Goal: Use online tool/utility: Utilize a website feature to perform a specific function

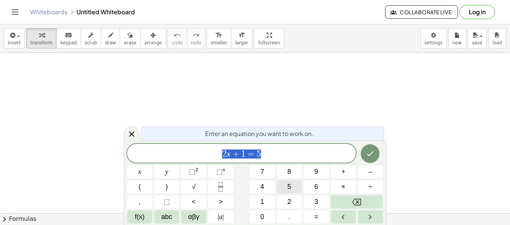
click at [293, 188] on button "5" at bounding box center [289, 186] width 25 height 13
click at [342, 173] on span "+" at bounding box center [343, 172] width 4 height 10
click at [318, 198] on button "3" at bounding box center [316, 201] width 25 height 13
click at [368, 152] on icon "Done" at bounding box center [370, 153] width 9 height 9
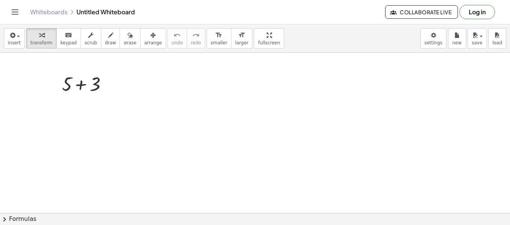
drag, startPoint x: 177, startPoint y: 85, endPoint x: 158, endPoint y: 88, distance: 19.3
drag, startPoint x: 73, startPoint y: 96, endPoint x: 144, endPoint y: 114, distance: 73.1
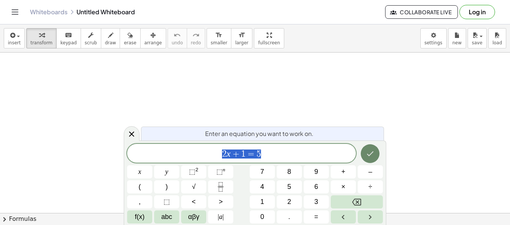
click at [365, 154] on button "Done" at bounding box center [370, 153] width 19 height 19
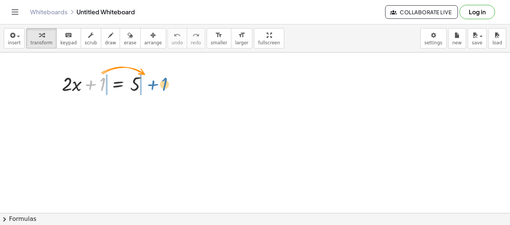
drag, startPoint x: 101, startPoint y: 86, endPoint x: 163, endPoint y: 86, distance: 61.9
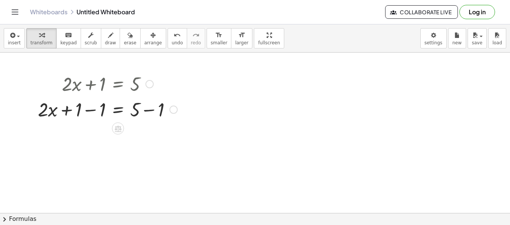
click at [79, 110] on div at bounding box center [107, 109] width 147 height 26
click at [118, 128] on icon at bounding box center [118, 128] width 7 height 6
click at [118, 128] on span "×" at bounding box center [118, 128] width 5 height 11
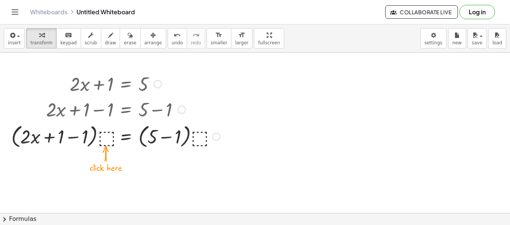
click at [105, 138] on div at bounding box center [116, 136] width 216 height 29
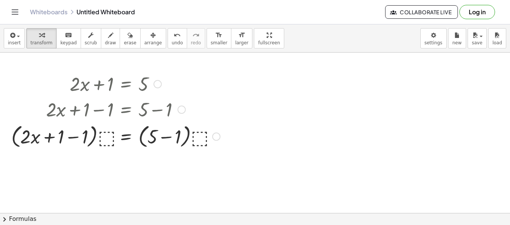
drag, startPoint x: 106, startPoint y: 110, endPoint x: 109, endPoint y: 122, distance: 12.7
click at [111, 121] on div at bounding box center [116, 109] width 216 height 26
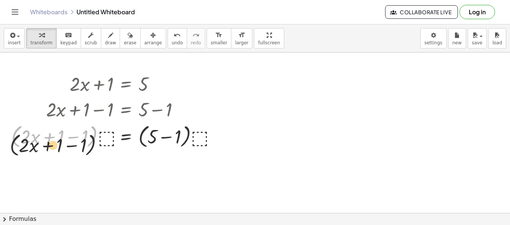
drag, startPoint x: 90, startPoint y: 137, endPoint x: 87, endPoint y: 146, distance: 9.8
click at [89, 151] on div "+ · 2 · x + 1 = 5 + · 2 · x + 1 − 1 = + 5 − 1 · ( + · 2 · x + 1 − 1 ) + · 2 · x…" at bounding box center [113, 110] width 226 height 83
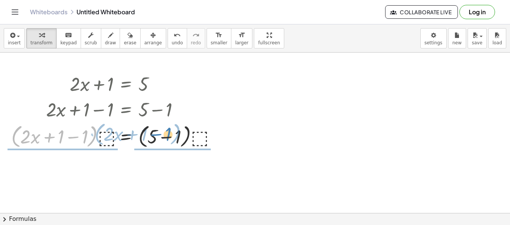
drag, startPoint x: 86, startPoint y: 145, endPoint x: 238, endPoint y: 137, distance: 152.9
click at [210, 141] on div at bounding box center [116, 136] width 216 height 29
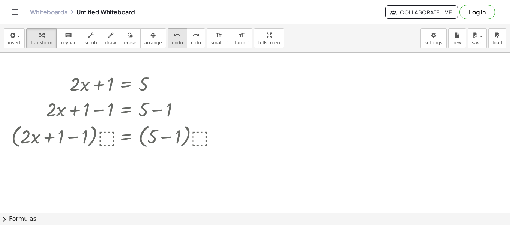
click at [172, 42] on span "undo" at bounding box center [177, 42] width 11 height 5
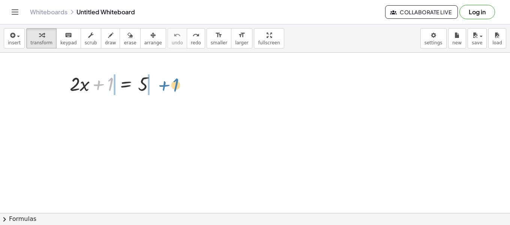
drag, startPoint x: 102, startPoint y: 84, endPoint x: 168, endPoint y: 85, distance: 65.3
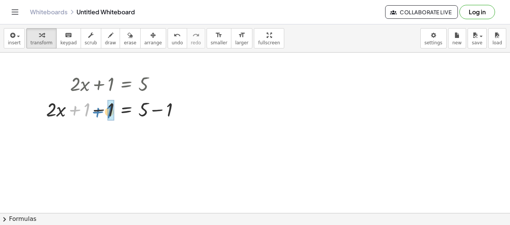
drag, startPoint x: 73, startPoint y: 100, endPoint x: 96, endPoint y: 102, distance: 22.6
click at [96, 102] on div at bounding box center [115, 109] width 147 height 26
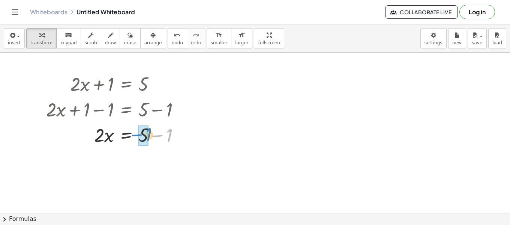
drag, startPoint x: 169, startPoint y: 136, endPoint x: 148, endPoint y: 135, distance: 20.6
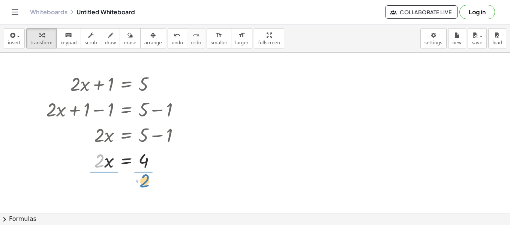
drag, startPoint x: 99, startPoint y: 158, endPoint x: 145, endPoint y: 177, distance: 49.9
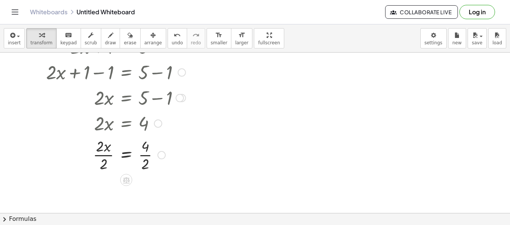
scroll to position [38, 0]
drag, startPoint x: 105, startPoint y: 164, endPoint x: 102, endPoint y: 152, distance: 12.6
drag, startPoint x: 144, startPoint y: 165, endPoint x: 144, endPoint y: 151, distance: 14.3
click at [172, 43] on span "undo" at bounding box center [177, 42] width 11 height 5
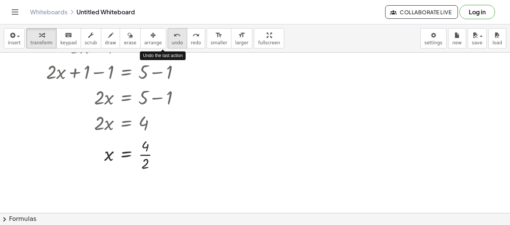
click at [172, 43] on span "undo" at bounding box center [177, 42] width 11 height 5
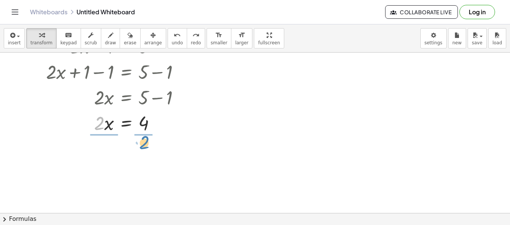
drag, startPoint x: 100, startPoint y: 120, endPoint x: 145, endPoint y: 140, distance: 49.1
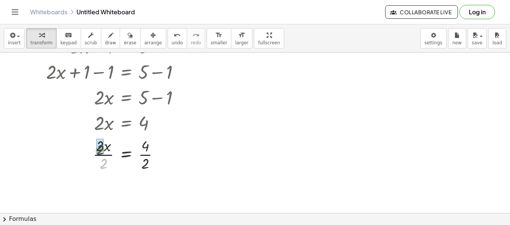
drag, startPoint x: 104, startPoint y: 161, endPoint x: 104, endPoint y: 152, distance: 8.6
drag, startPoint x: 146, startPoint y: 164, endPoint x: 145, endPoint y: 145, distance: 19.2
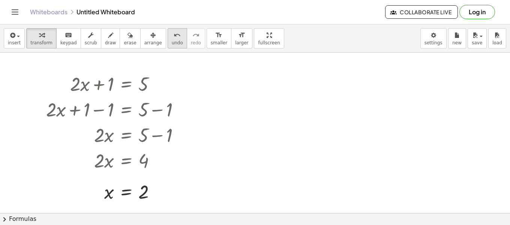
click at [172, 44] on span "undo" at bounding box center [177, 42] width 11 height 5
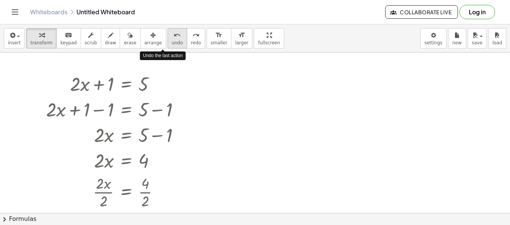
click at [172, 44] on span "undo" at bounding box center [177, 42] width 11 height 5
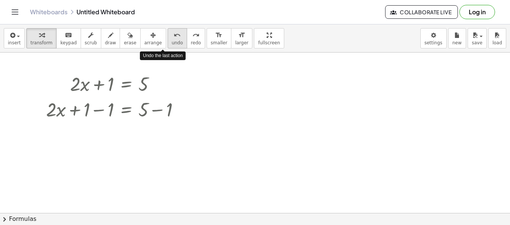
click at [172, 44] on span "undo" at bounding box center [177, 42] width 11 height 5
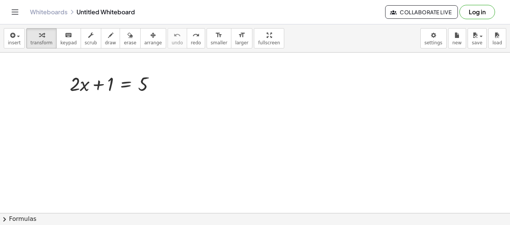
click at [178, 84] on div at bounding box center [255, 213] width 510 height 320
click at [129, 80] on div at bounding box center [115, 84] width 99 height 26
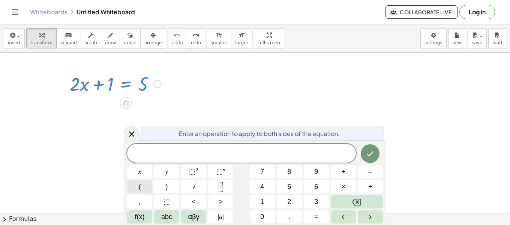
click at [141, 190] on button "(" at bounding box center [139, 186] width 25 height 13
click at [146, 175] on button "x" at bounding box center [139, 171] width 25 height 13
click at [365, 177] on button "–" at bounding box center [370, 171] width 25 height 13
click at [283, 197] on button "2" at bounding box center [289, 201] width 25 height 13
click at [167, 184] on button ")" at bounding box center [166, 186] width 25 height 13
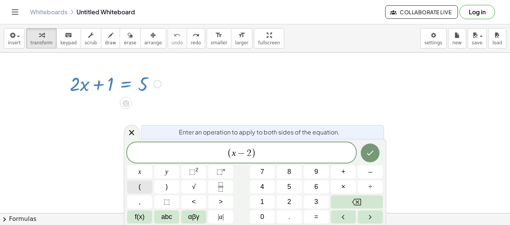
click at [143, 186] on button "(" at bounding box center [139, 186] width 25 height 13
click at [304, 177] on div "x" at bounding box center [316, 171] width 25 height 13
click at [358, 175] on button "–" at bounding box center [370, 171] width 25 height 13
click at [259, 199] on button "1" at bounding box center [262, 201] width 25 height 13
click at [166, 187] on span ")" at bounding box center [167, 187] width 2 height 10
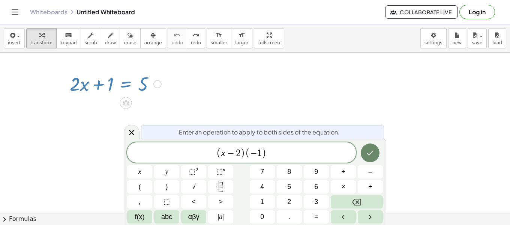
click at [368, 149] on icon "Done" at bounding box center [370, 152] width 9 height 9
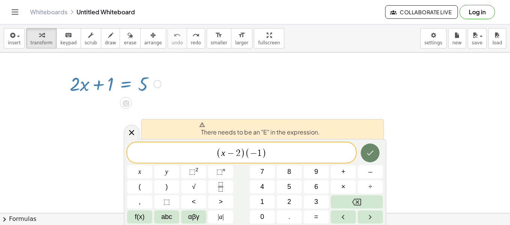
click at [368, 149] on icon "Done" at bounding box center [370, 152] width 9 height 9
click at [314, 219] on span "=" at bounding box center [316, 217] width 4 height 10
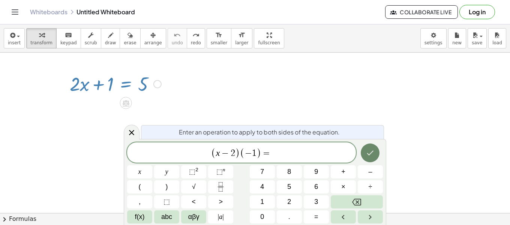
click at [370, 150] on icon "Done" at bounding box center [370, 152] width 9 height 9
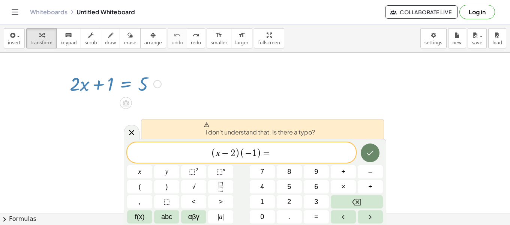
click at [368, 148] on icon "Done" at bounding box center [370, 152] width 9 height 9
click at [269, 132] on span "I don't understand that. Is there a typo?" at bounding box center [259, 129] width 111 height 15
click at [126, 84] on div "+ · 2 · x + 1 = 5" at bounding box center [126, 84] width 0 height 0
click at [153, 86] on div at bounding box center [157, 84] width 8 height 8
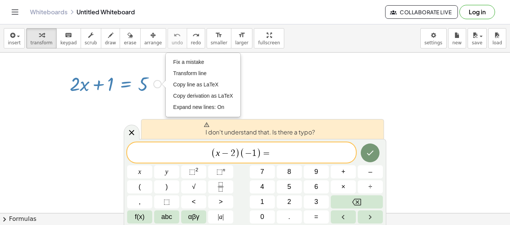
click at [150, 88] on div at bounding box center [115, 84] width 99 height 26
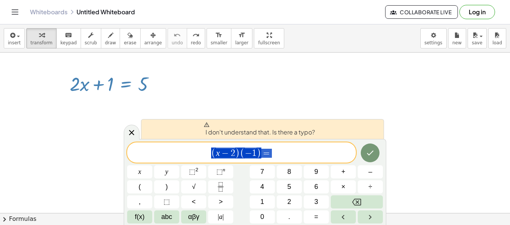
drag, startPoint x: 275, startPoint y: 149, endPoint x: 198, endPoint y: 144, distance: 77.0
click at [198, 144] on div "**********" at bounding box center [241, 152] width 229 height 20
click at [137, 131] on div at bounding box center [132, 132] width 16 height 15
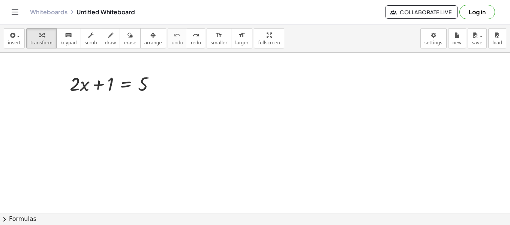
drag, startPoint x: 188, startPoint y: 84, endPoint x: 16, endPoint y: 95, distance: 172.5
click at [16, 95] on div at bounding box center [255, 213] width 510 height 320
drag, startPoint x: 71, startPoint y: 82, endPoint x: 84, endPoint y: 82, distance: 12.4
click at [80, 82] on div at bounding box center [115, 84] width 99 height 26
drag, startPoint x: 85, startPoint y: 81, endPoint x: 95, endPoint y: 81, distance: 10.5
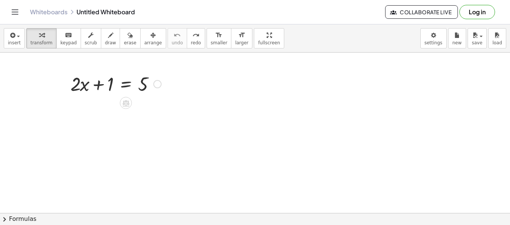
click at [87, 81] on div at bounding box center [115, 84] width 99 height 26
drag, startPoint x: 95, startPoint y: 81, endPoint x: 68, endPoint y: 81, distance: 27.0
click at [91, 80] on div at bounding box center [115, 84] width 99 height 26
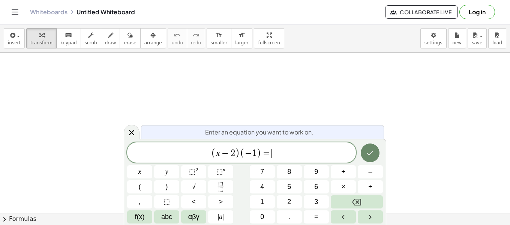
click at [372, 152] on icon "Done" at bounding box center [370, 152] width 7 height 5
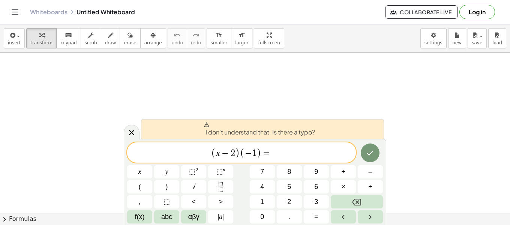
click at [277, 131] on span "I don't understand that. Is there a typo?" at bounding box center [259, 129] width 111 height 15
click at [205, 123] on icon at bounding box center [207, 125] width 6 height 6
click at [268, 155] on span "=" at bounding box center [266, 153] width 11 height 9
click at [285, 149] on span "( x − 2 ) ( − 1 ) = ​" at bounding box center [241, 153] width 229 height 12
drag, startPoint x: 289, startPoint y: 101, endPoint x: 245, endPoint y: 93, distance: 45.1
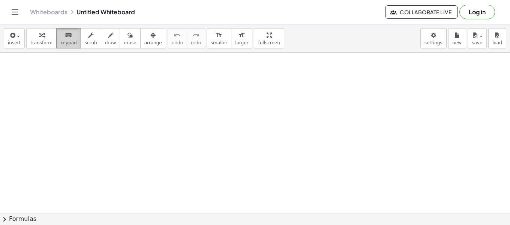
click at [61, 42] on span "keypad" at bounding box center [68, 42] width 17 height 5
click at [42, 40] on span "transform" at bounding box center [41, 42] width 22 height 5
